Goal: Information Seeking & Learning: Check status

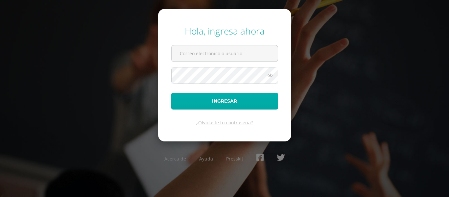
type input "480@laestrella.edu.gt"
click at [230, 100] on button "Ingresar" at bounding box center [224, 101] width 107 height 17
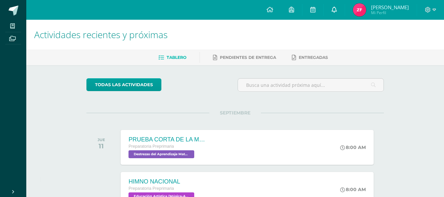
click at [337, 9] on icon at bounding box center [334, 10] width 5 height 6
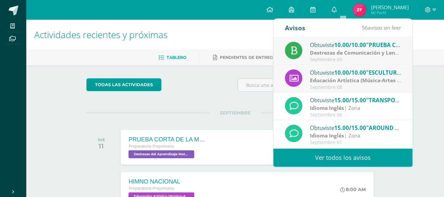
click at [380, 48] on span ""PRUEBA CORTA DE LETRA CURSIVA"" at bounding box center [415, 45] width 99 height 8
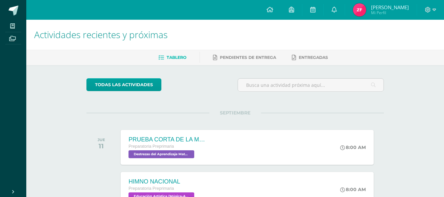
click at [383, 10] on span "Mi Perfil" at bounding box center [390, 13] width 38 height 6
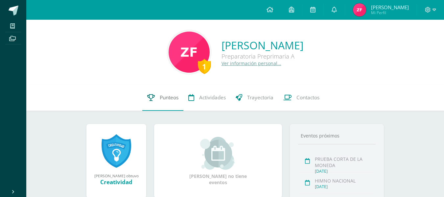
click at [166, 97] on span "Punteos" at bounding box center [169, 97] width 19 height 7
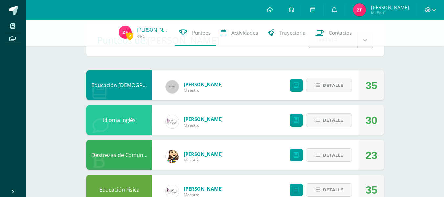
scroll to position [66, 0]
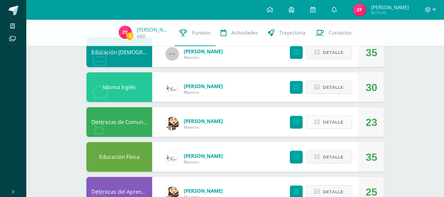
click at [337, 120] on span "Detalle" at bounding box center [333, 122] width 21 height 12
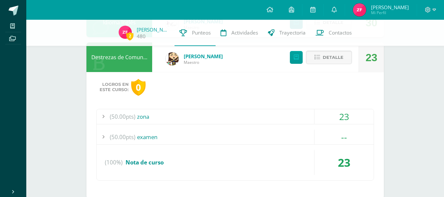
scroll to position [131, 0]
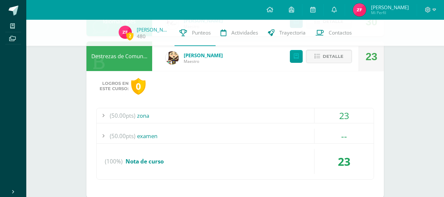
click at [147, 113] on div "(50.00pts) zona" at bounding box center [235, 115] width 277 height 15
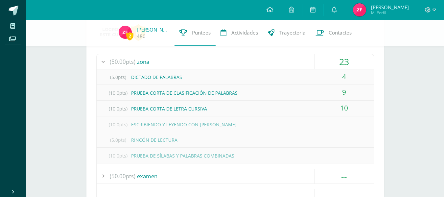
scroll to position [197, 0]
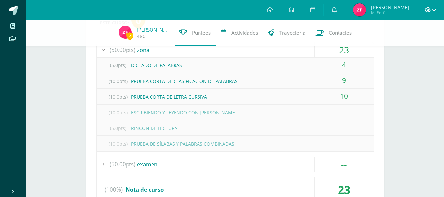
click at [435, 9] on icon at bounding box center [434, 10] width 4 height 6
click at [415, 42] on span "Cerrar sesión" at bounding box center [414, 45] width 30 height 6
